Goal: Answer question/provide support: Share knowledge or assist other users

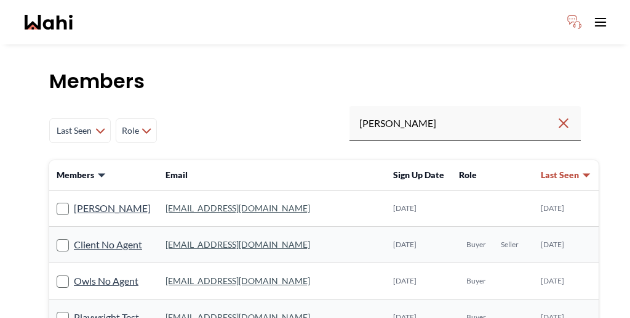
type input "[PERSON_NAME]"
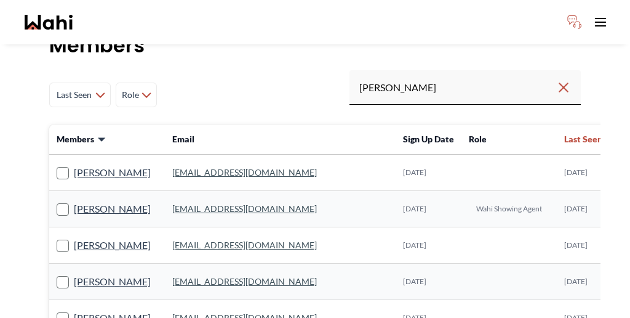
scroll to position [43, 0]
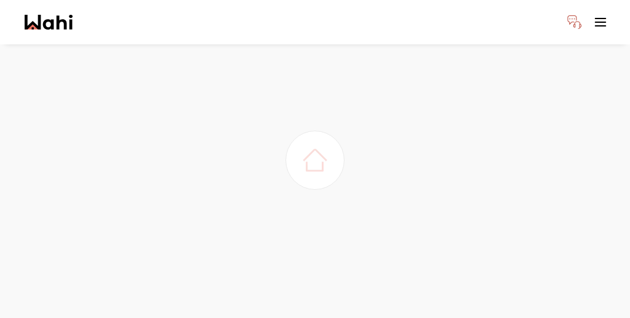
scroll to position [33, 0]
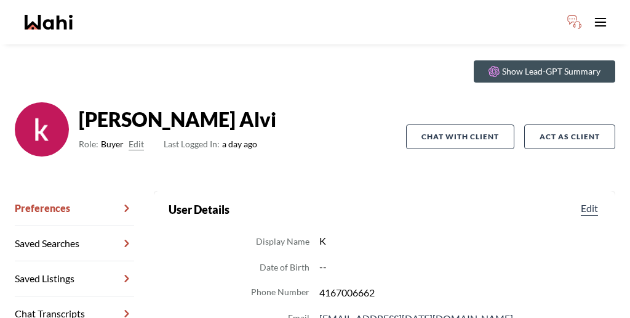
click at [78, 296] on link "Chat Transcripts" at bounding box center [74, 313] width 119 height 35
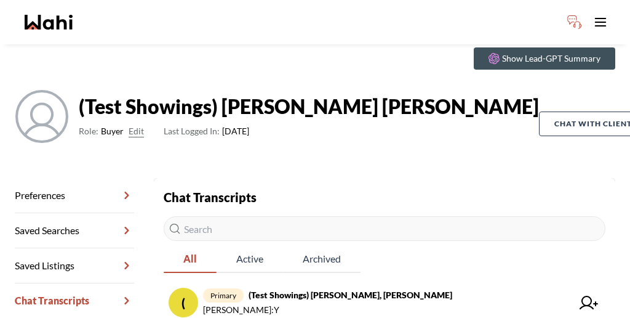
scroll to position [45, 0]
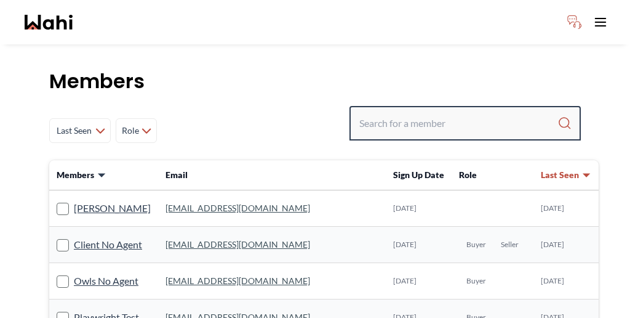
click at [446, 112] on input "Search input" at bounding box center [459, 123] width 198 height 22
paste input "Tigran Arustamyan"
type input "Tigran Arustamyan"
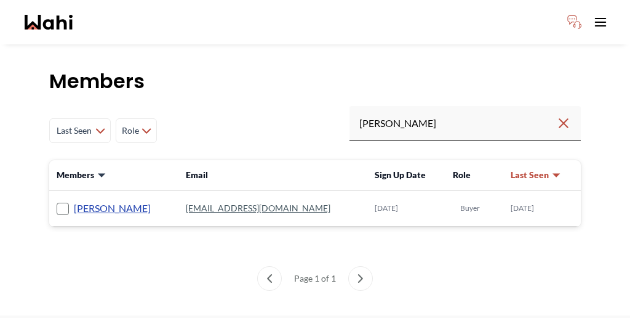
click at [109, 200] on link "TIGRAN ARUSTAMYAN" at bounding box center [112, 208] width 77 height 16
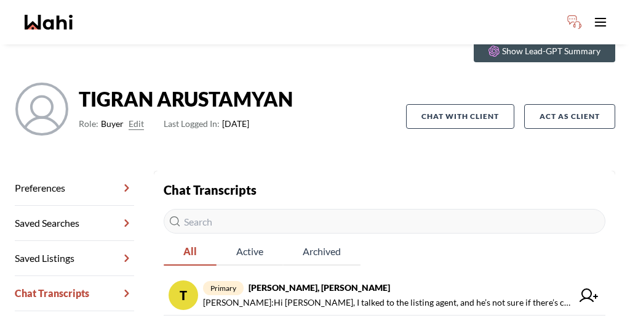
scroll to position [59, 0]
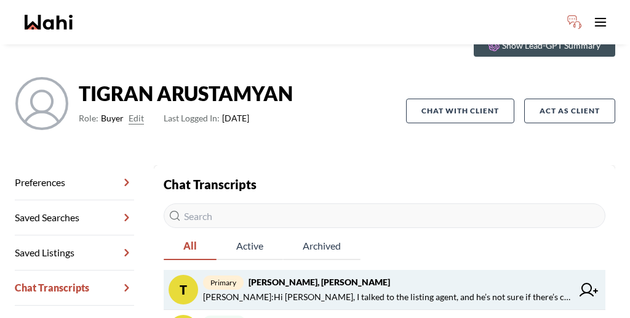
click at [333, 275] on span "primary TIGRAN ARUSTAMYAN, Michelle" at bounding box center [387, 282] width 369 height 15
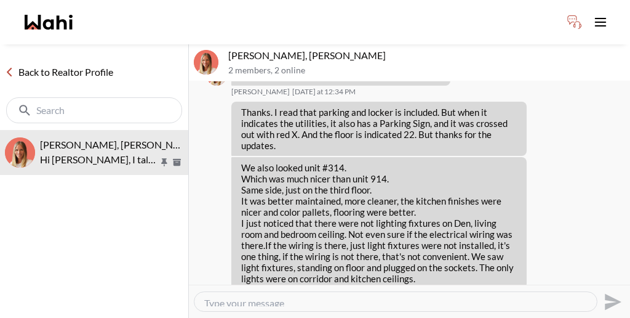
scroll to position [770, 0]
